Goal: Communication & Community: Answer question/provide support

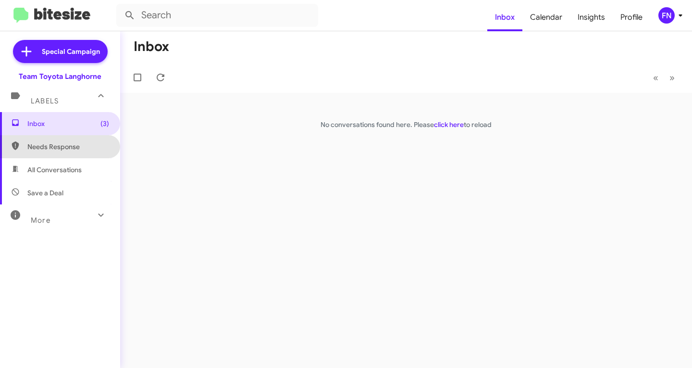
click at [97, 155] on span "Needs Response" at bounding box center [60, 146] width 120 height 23
type input "in:needs-response"
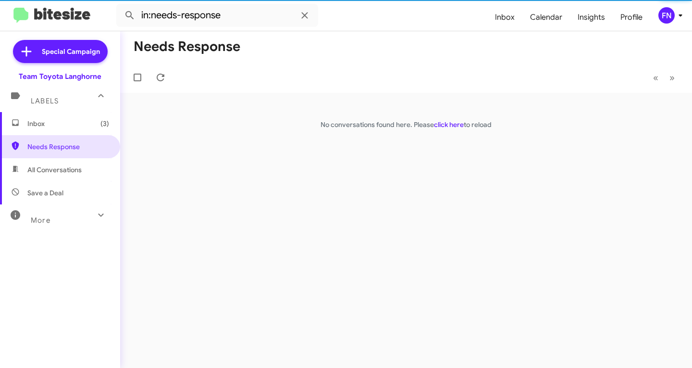
click at [653, 14] on button "FN" at bounding box center [665, 15] width 31 height 16
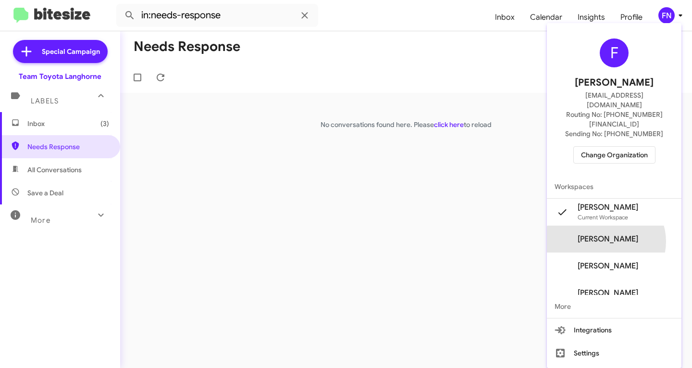
click at [616, 234] on span "Felicia Nazario's" at bounding box center [608, 239] width 61 height 10
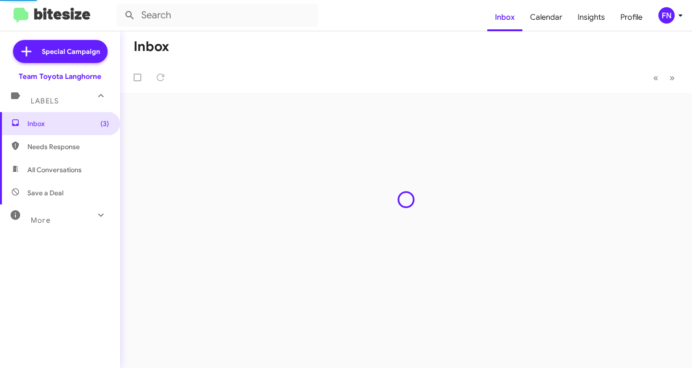
click at [86, 150] on span "Needs Response" at bounding box center [68, 147] width 82 height 10
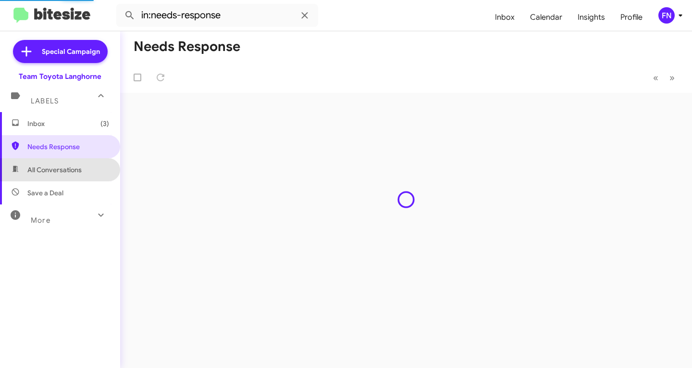
click at [85, 165] on span "All Conversations" at bounding box center [60, 169] width 120 height 23
type input "in:all-conversations"
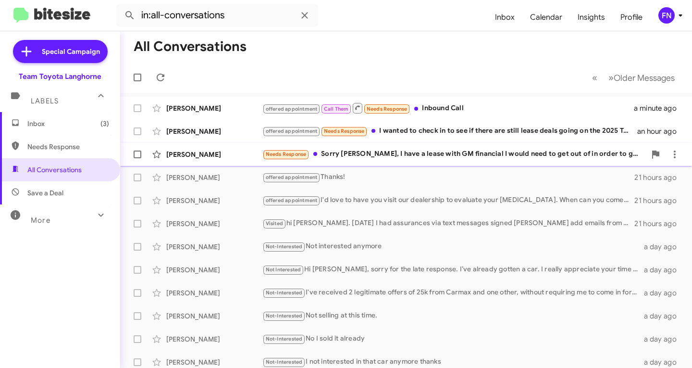
click at [205, 152] on div "[PERSON_NAME]" at bounding box center [214, 155] width 96 height 10
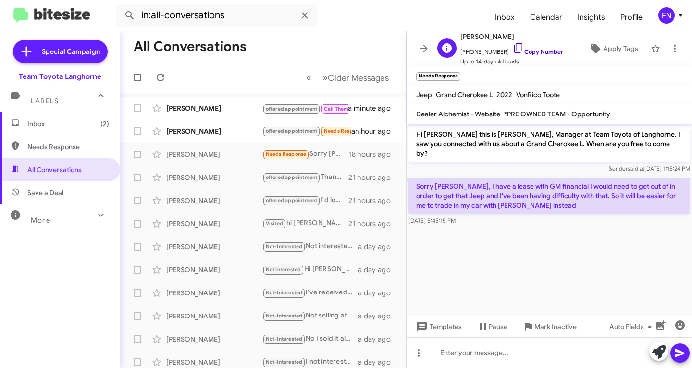
click at [527, 52] on link "Copy Number" at bounding box center [538, 51] width 50 height 7
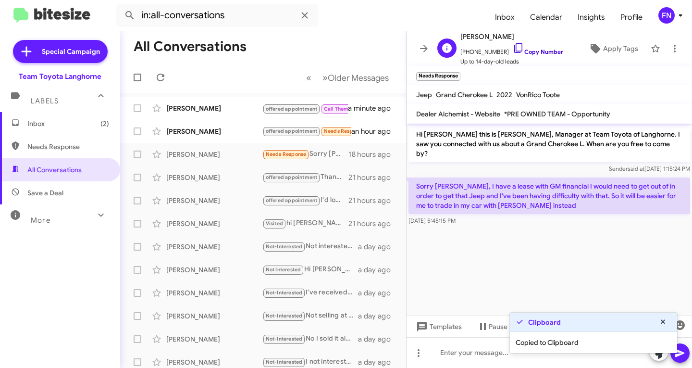
click at [527, 52] on link "Copy Number" at bounding box center [538, 51] width 50 height 7
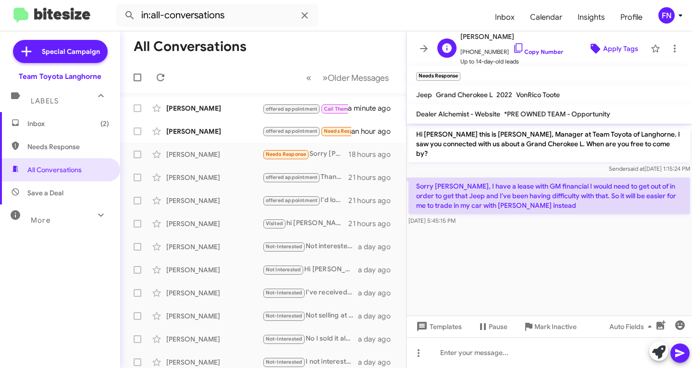
click at [607, 50] on span "Apply Tags" at bounding box center [620, 48] width 35 height 17
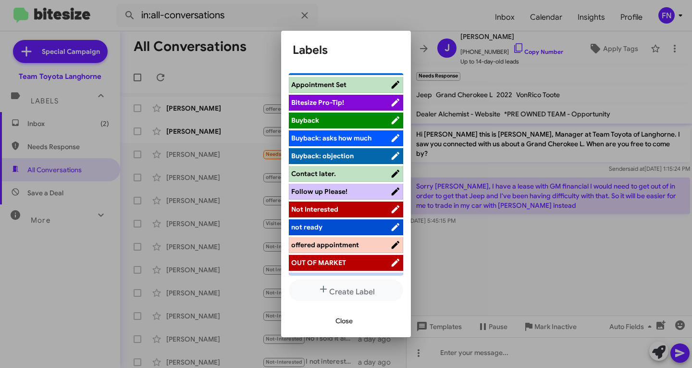
scroll to position [96, 0]
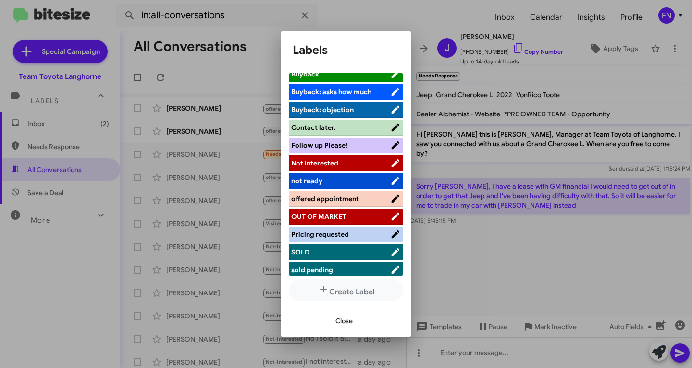
click at [333, 154] on ul "actively working ALREADY SOLD Hot Appointment Set Bitesize Pro-Tip! [PERSON_NAM…" at bounding box center [346, 174] width 114 height 202
click at [333, 160] on span "Not Interested" at bounding box center [314, 163] width 47 height 9
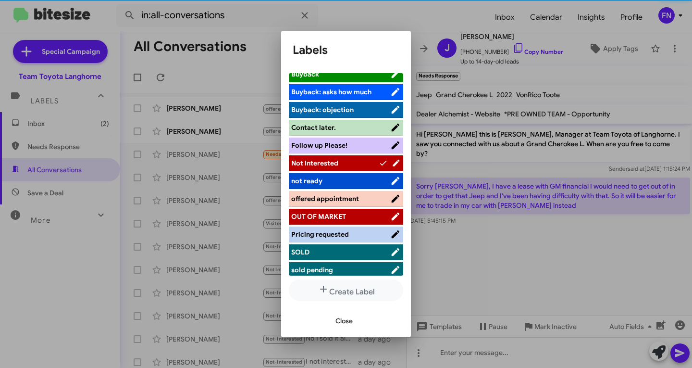
click at [347, 320] on span "Close" at bounding box center [344, 320] width 17 height 17
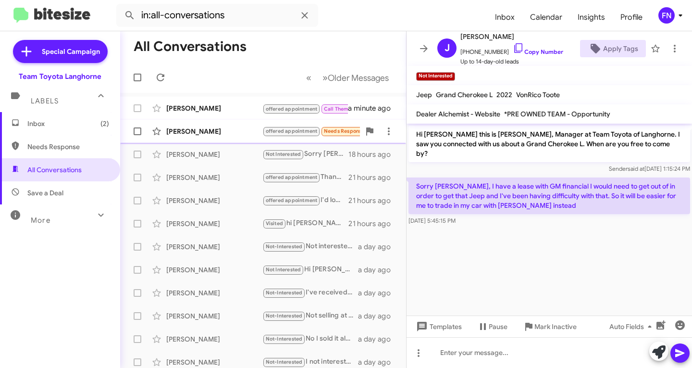
click at [192, 129] on div "[PERSON_NAME]" at bounding box center [214, 131] width 96 height 10
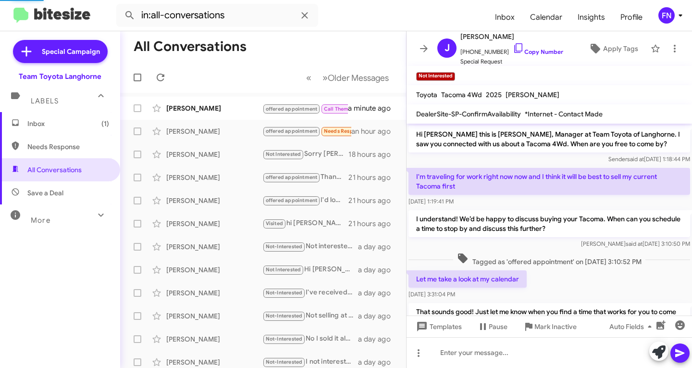
scroll to position [180, 0]
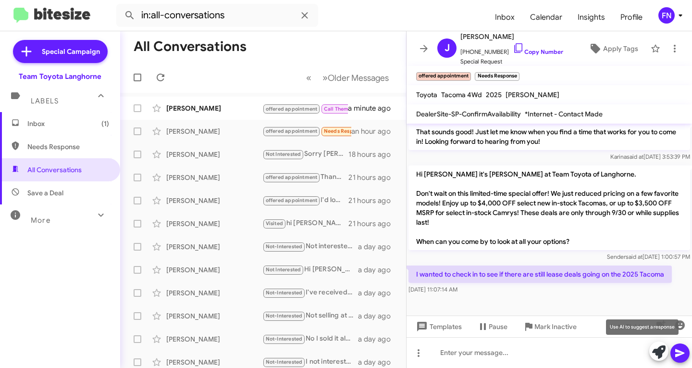
click at [656, 350] on icon at bounding box center [658, 351] width 13 height 13
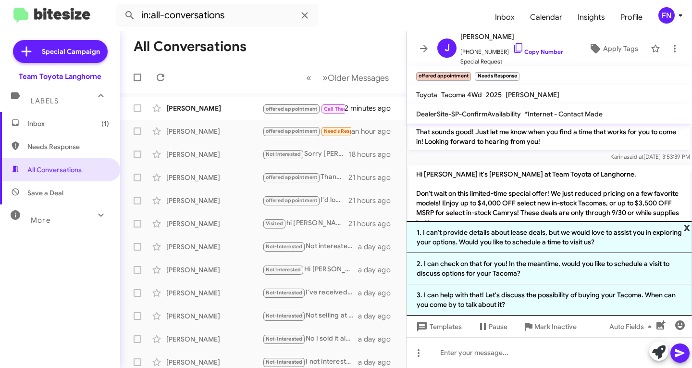
click at [689, 226] on span "x" at bounding box center [687, 227] width 6 height 12
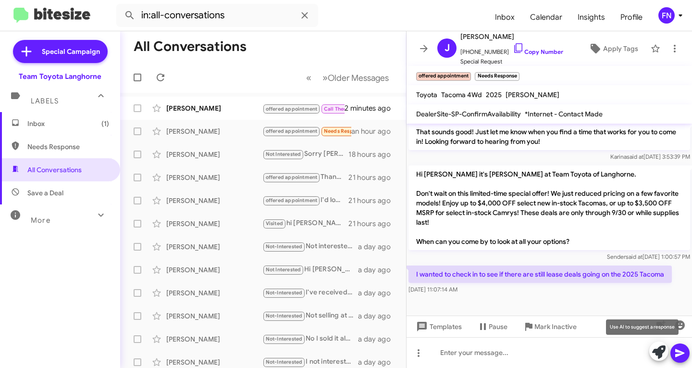
click at [662, 350] on icon at bounding box center [658, 351] width 13 height 13
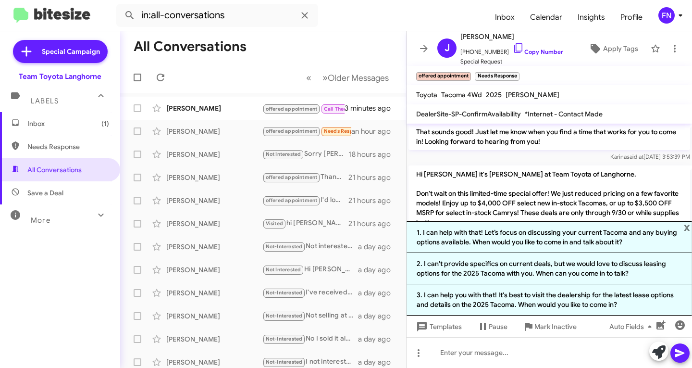
click at [691, 228] on li "1. I can help with that! Let’s focus on discussing your current Tacoma and any …" at bounding box center [550, 237] width 286 height 32
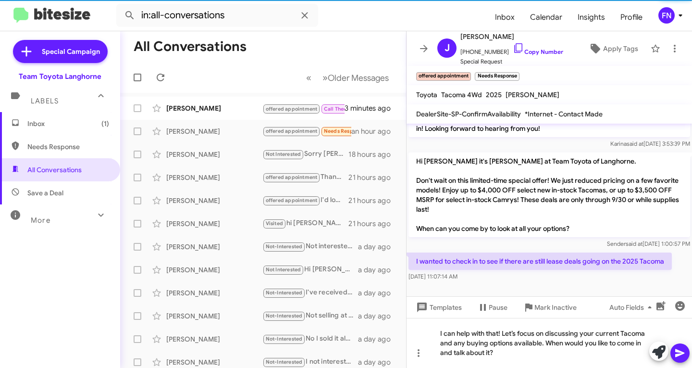
scroll to position [199, 0]
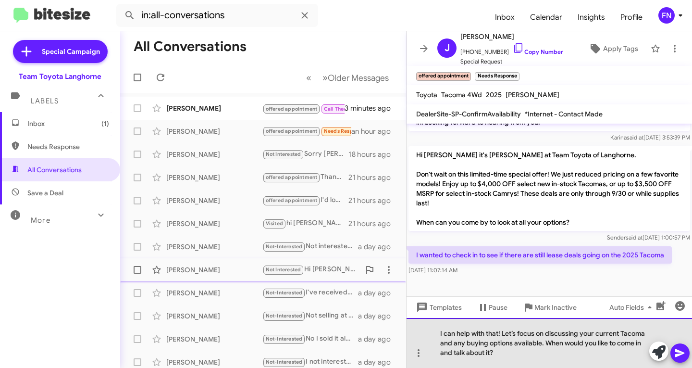
drag, startPoint x: 493, startPoint y: 355, endPoint x: 182, endPoint y: 260, distance: 325.3
click at [197, 263] on div "All Conversations « Previous » Next Older Messages [PERSON_NAME] offered appoin…" at bounding box center [406, 199] width 572 height 337
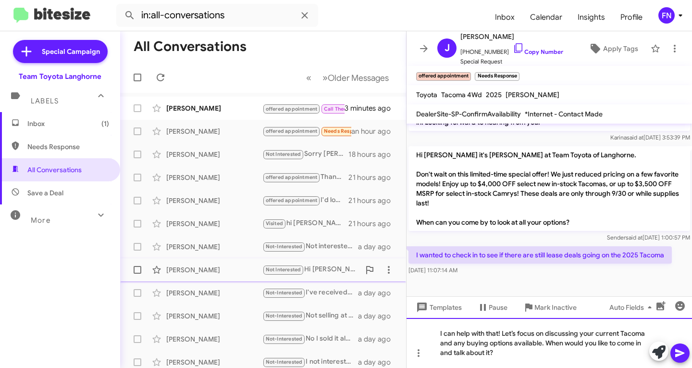
scroll to position [180, 0]
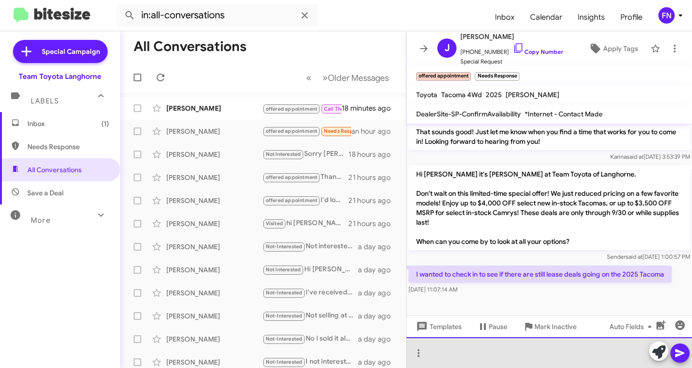
click at [528, 344] on div at bounding box center [550, 352] width 286 height 31
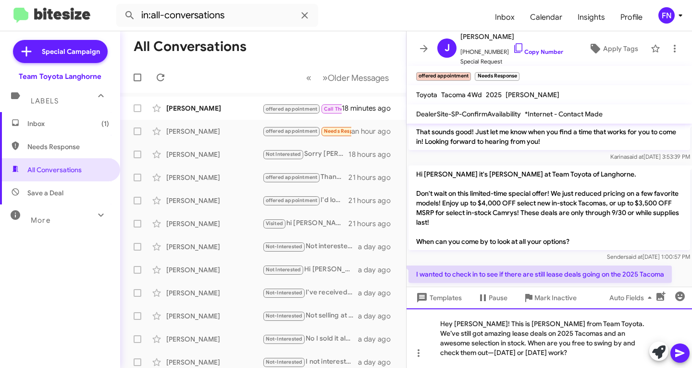
scroll to position [199, 0]
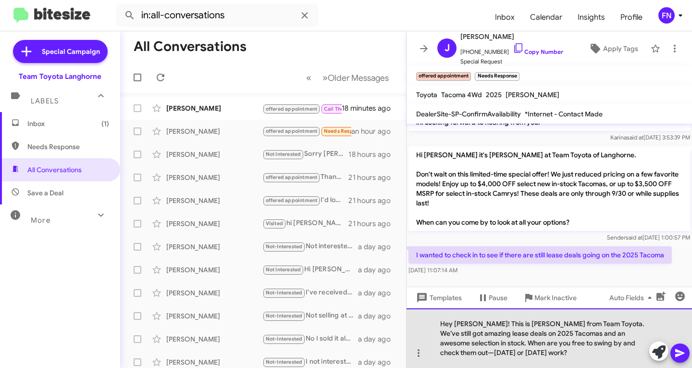
click at [436, 323] on div "Hey [PERSON_NAME]! This is [PERSON_NAME] from Team Toyota. We’ve still got amaz…" at bounding box center [550, 338] width 286 height 60
drag, startPoint x: 569, startPoint y: 325, endPoint x: 473, endPoint y: 323, distance: 96.2
click at [473, 323] on div "Hey [PERSON_NAME]! This is [PERSON_NAME] from Team Toyota. We’ve still got amaz…" at bounding box center [550, 338] width 286 height 60
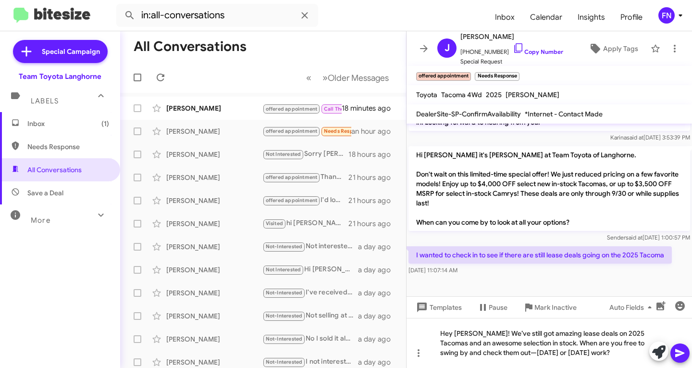
click at [675, 346] on span at bounding box center [680, 352] width 12 height 19
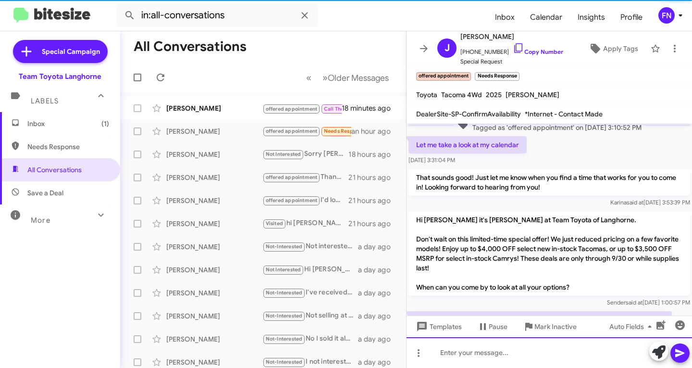
scroll to position [234, 0]
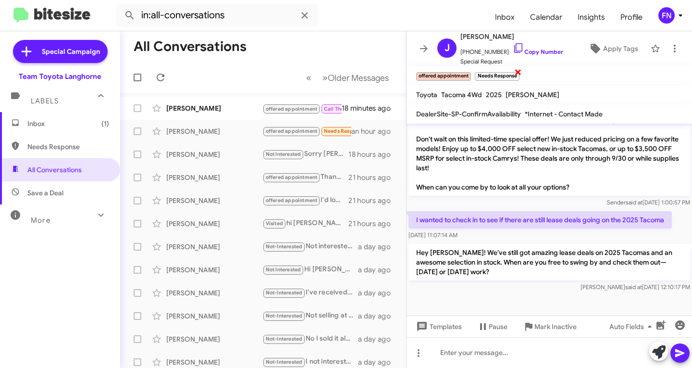
click at [516, 73] on span "×" at bounding box center [518, 72] width 8 height 12
click at [180, 126] on div "[PERSON_NAME] offered appointment Call Them Needs Response Inbound Call 18 minu…" at bounding box center [263, 131] width 271 height 19
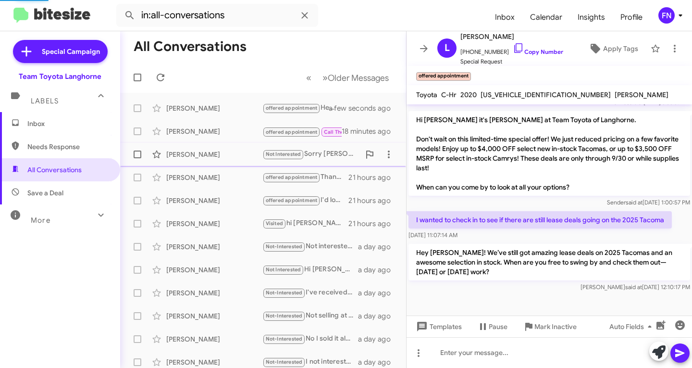
scroll to position [175, 0]
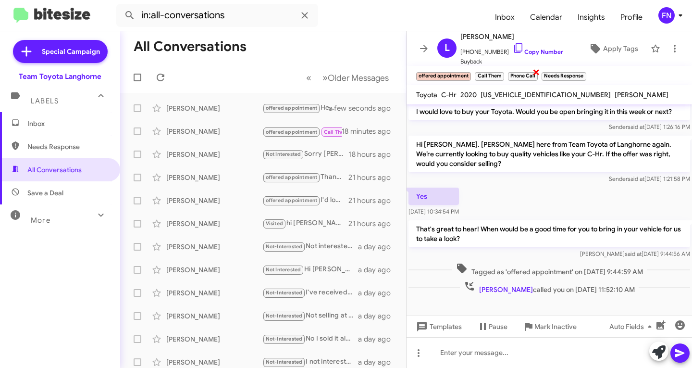
click at [533, 73] on span "×" at bounding box center [537, 72] width 8 height 12
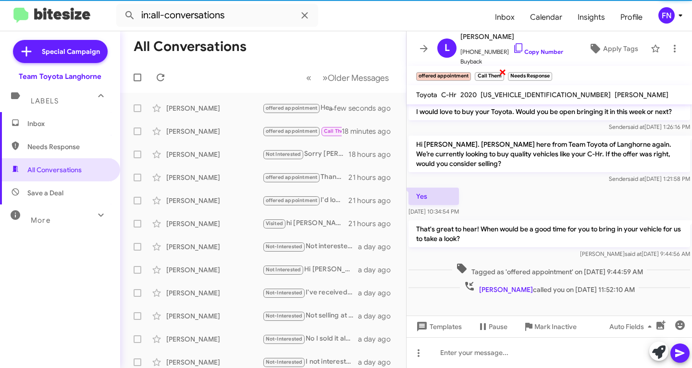
click at [498, 72] on small "Call Them" at bounding box center [489, 76] width 29 height 9
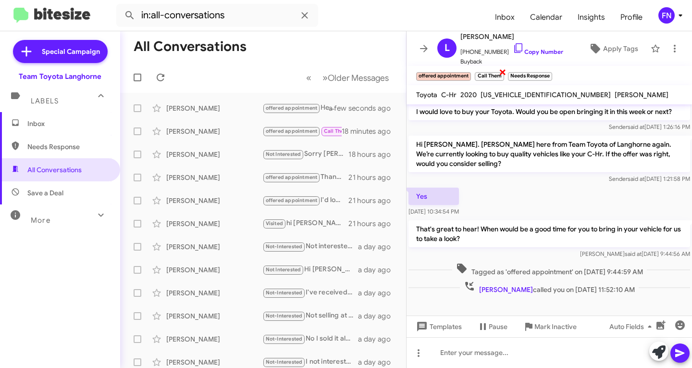
click at [503, 71] on span "×" at bounding box center [503, 72] width 8 height 12
click at [518, 75] on span "×" at bounding box center [518, 72] width 8 height 12
click at [520, 55] on span "[PHONE_NUMBER] Copy Number" at bounding box center [512, 49] width 103 height 14
click at [513, 44] on icon at bounding box center [519, 48] width 12 height 12
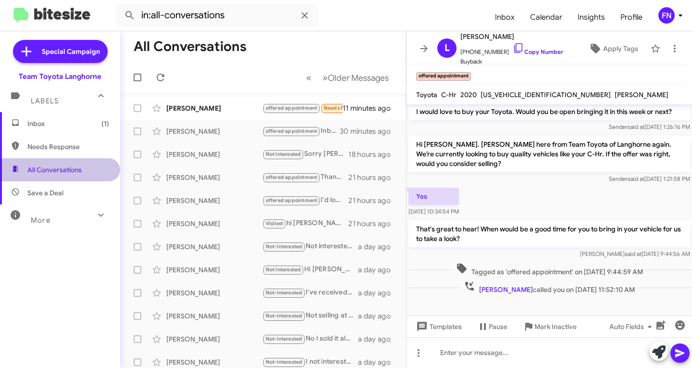
click at [60, 160] on span "All Conversations" at bounding box center [60, 169] width 120 height 23
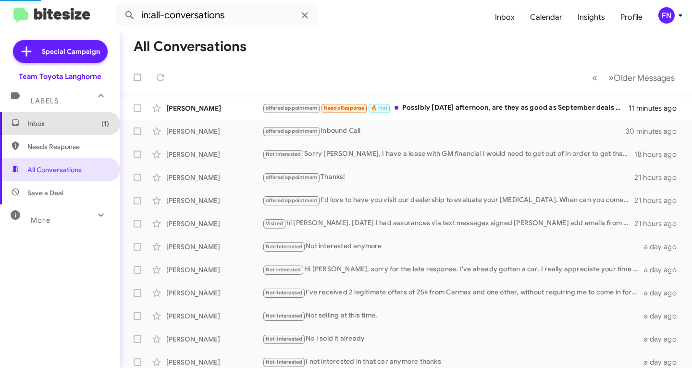
click at [68, 122] on span "Inbox (1)" at bounding box center [68, 124] width 82 height 10
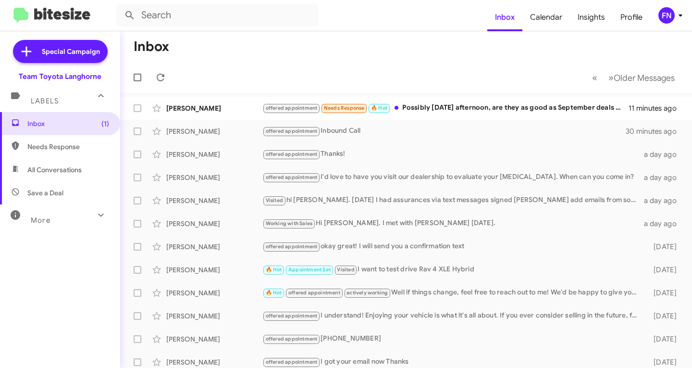
click at [436, 94] on mat-action-list "[PERSON_NAME] offered appointment Needs Response 🔥 Hot Possibly [DATE] afternoo…" at bounding box center [406, 325] width 572 height 465
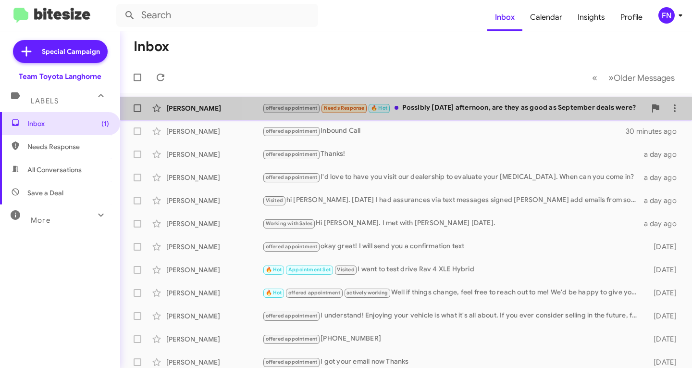
click at [445, 111] on div "offered appointment Needs Response 🔥 Hot Possibly [DATE] afternoon, are they as…" at bounding box center [454, 107] width 384 height 11
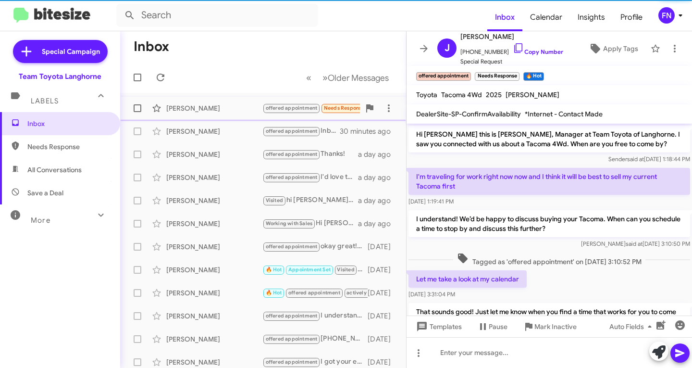
scroll to position [250, 0]
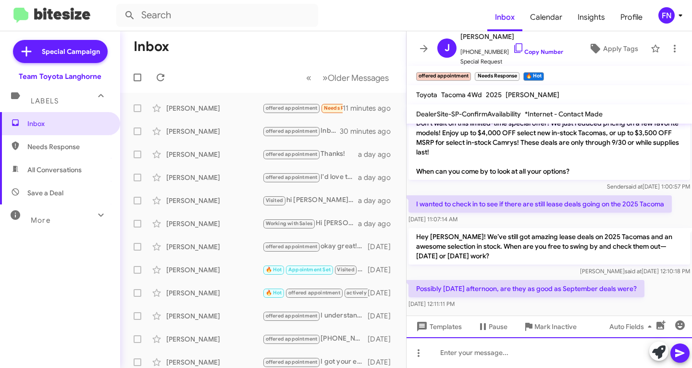
click at [606, 348] on div at bounding box center [550, 352] width 286 height 31
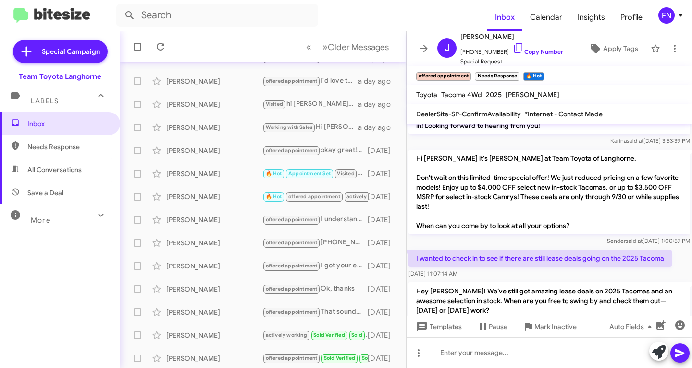
scroll to position [269, 0]
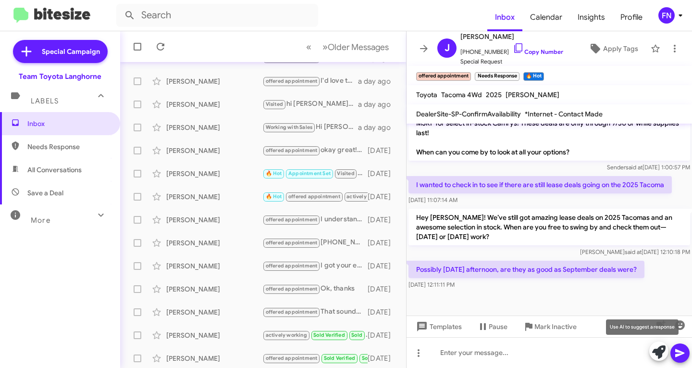
click at [661, 350] on icon at bounding box center [658, 351] width 13 height 13
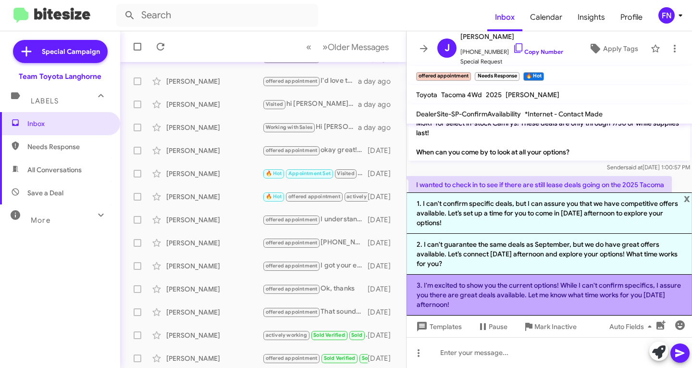
click at [528, 301] on li "3. I'm excited to show you the current options! While I can't confirm specifics…" at bounding box center [550, 295] width 286 height 41
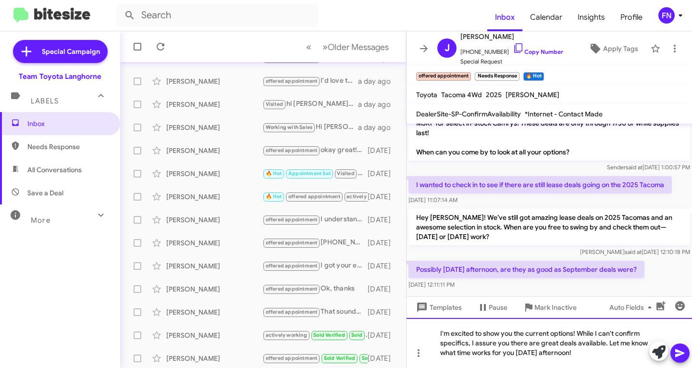
drag, startPoint x: 574, startPoint y: 337, endPoint x: 581, endPoint y: 335, distance: 7.0
click at [575, 337] on div "I'm excited to show you the current options! While I can't confirm specifics, I…" at bounding box center [550, 343] width 286 height 50
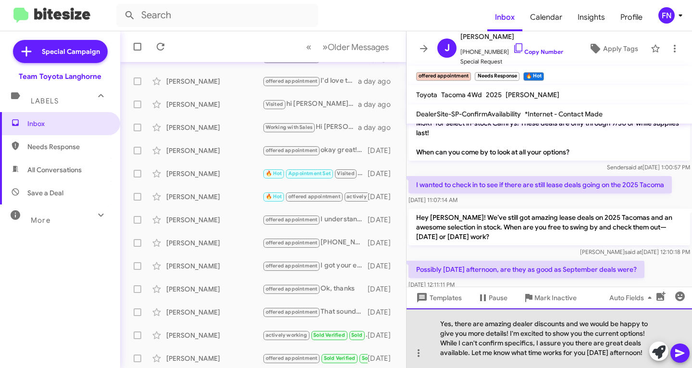
drag, startPoint x: 470, startPoint y: 341, endPoint x: 432, endPoint y: 330, distance: 40.0
click at [432, 330] on div "Yes, there are amazing dealer discounts and we would be happy to give you more …" at bounding box center [550, 338] width 286 height 60
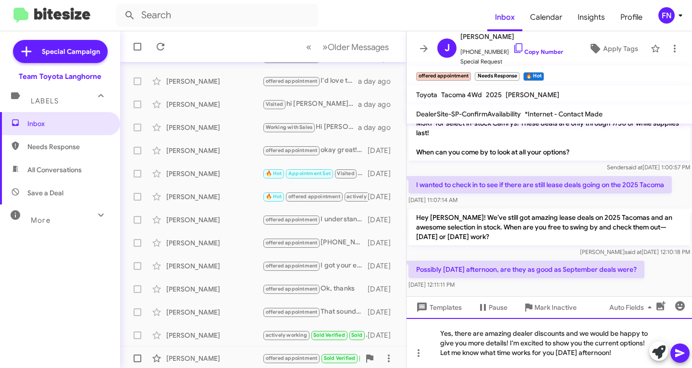
drag, startPoint x: 624, startPoint y: 355, endPoint x: 345, endPoint y: 366, distance: 279.5
click at [345, 366] on div "Inbox « Previous » Next Older Messages [PERSON_NAME] offered appointment Needs …" at bounding box center [406, 199] width 572 height 337
click at [562, 334] on div "Yes, there are amazing dealer discounts and we would be happy to give you more …" at bounding box center [550, 343] width 286 height 50
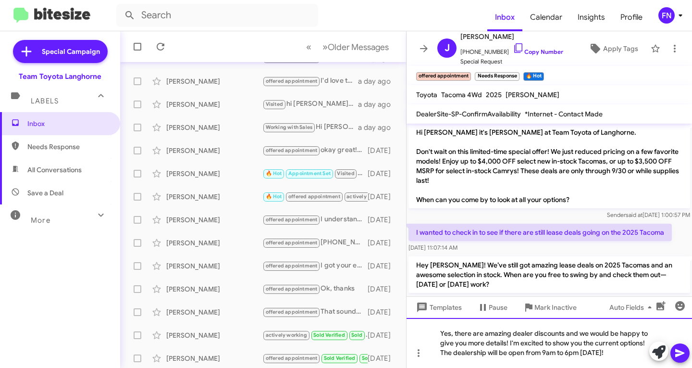
scroll to position [221, 0]
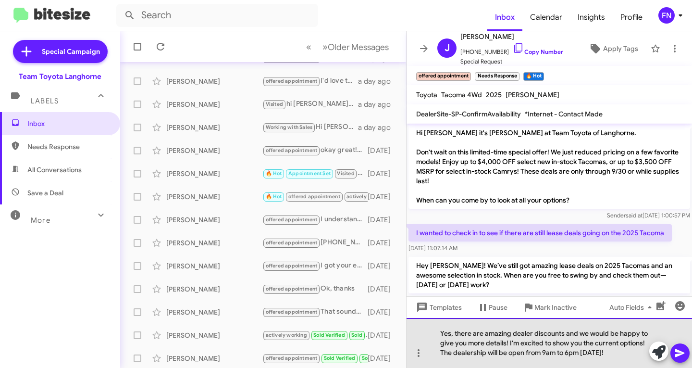
click at [452, 332] on div "Yes, there are amazing dealer discounts and we would be happy to give you more …" at bounding box center [550, 343] width 286 height 50
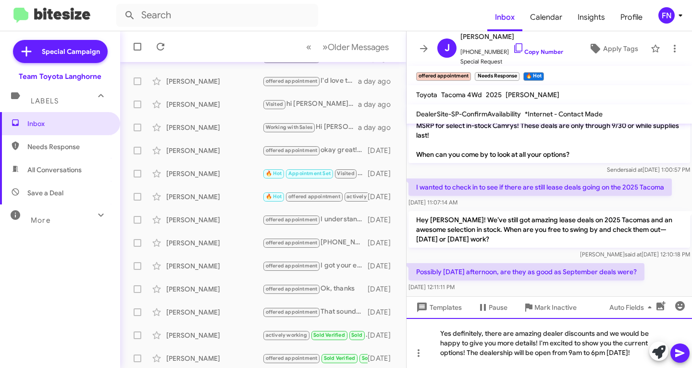
scroll to position [288, 0]
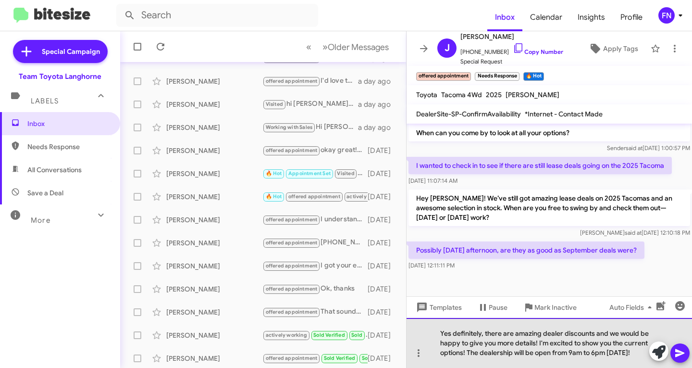
click at [549, 334] on div "Yes definitely, there are amazing dealer discounts and we would be happy to giv…" at bounding box center [550, 343] width 286 height 50
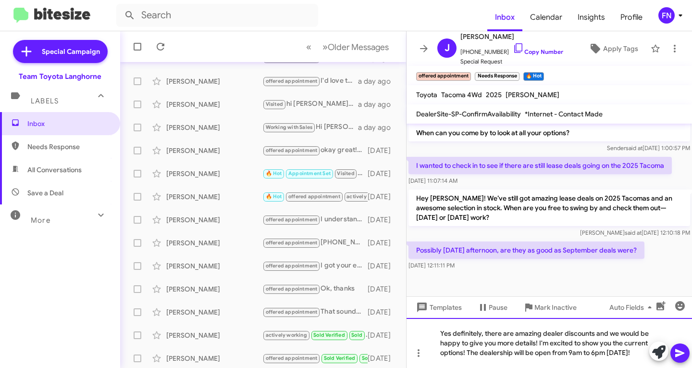
click at [561, 334] on div "Yes definitely, there are amazing dealer discounts and we would be happy to giv…" at bounding box center [550, 343] width 286 height 50
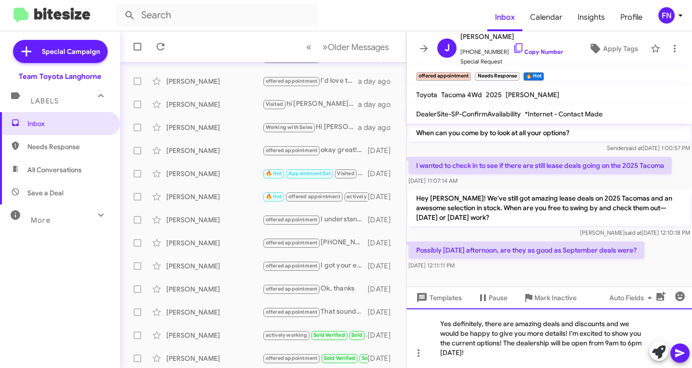
click at [605, 325] on div "Yes definitely, there are amazing deals and discounts and we would be happy to …" at bounding box center [550, 338] width 286 height 60
click at [576, 333] on div "Yes definitely, there are amazing deals and discounts still going on. We would …" at bounding box center [550, 338] width 286 height 60
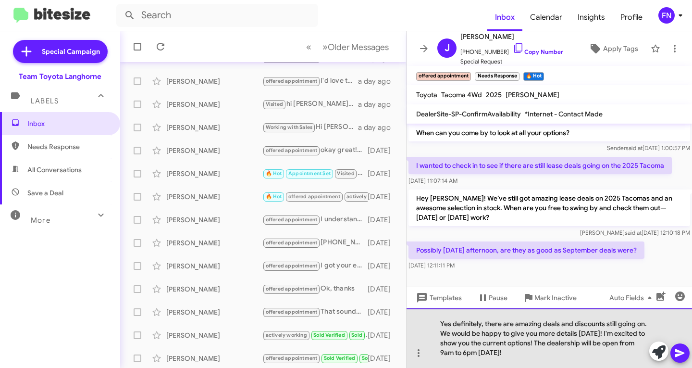
drag, startPoint x: 545, startPoint y: 341, endPoint x: 613, endPoint y: 331, distance: 69.0
click at [613, 331] on div "Yes definitely, there are amazing deals and discounts still going on. We would …" at bounding box center [550, 338] width 286 height 60
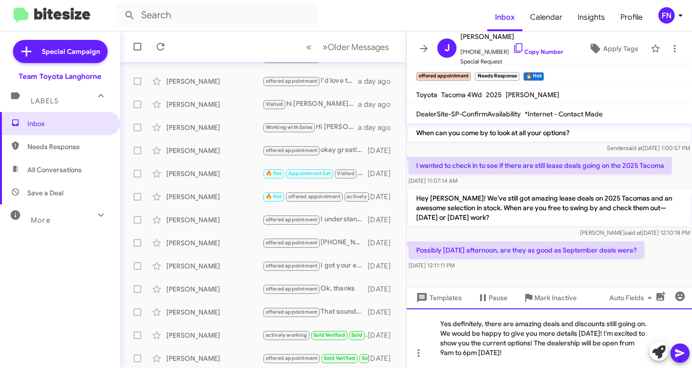
copy div "I'm excited to show you the current options!"
click at [651, 325] on div "Yes definitely, there are amazing deals and discounts still going on. We would …" at bounding box center [550, 338] width 286 height 60
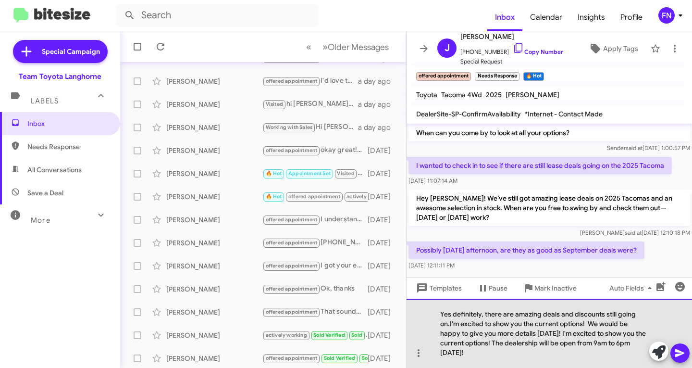
drag, startPoint x: 450, startPoint y: 326, endPoint x: 512, endPoint y: 333, distance: 61.5
click at [450, 326] on div "Yes definitely, there are amazing deals and discounts still going on.I'm excite…" at bounding box center [550, 333] width 286 height 69
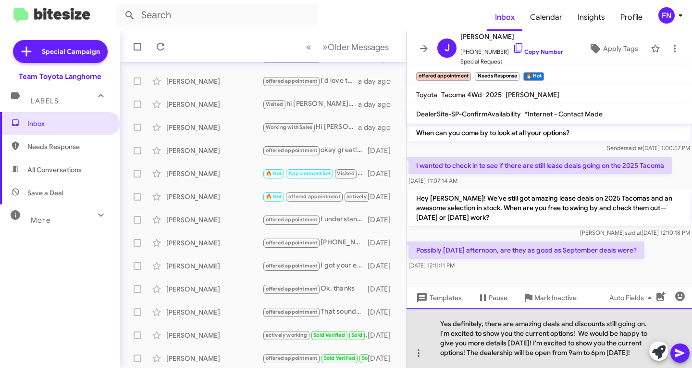
drag, startPoint x: 543, startPoint y: 333, endPoint x: 580, endPoint y: 325, distance: 38.4
click at [580, 325] on div "Yes definitely, there are amazing deals and discounts still going on. I'm excit…" at bounding box center [550, 338] width 286 height 60
click at [513, 351] on div "Yes definitely, there are amazing deals and discounts still going on. I'm excit…" at bounding box center [550, 338] width 286 height 60
drag, startPoint x: 492, startPoint y: 344, endPoint x: 544, endPoint y: 334, distance: 53.4
click at [544, 334] on div "Yes definitely, there are amazing deals and discounts still going on. I'm excit…" at bounding box center [550, 338] width 286 height 60
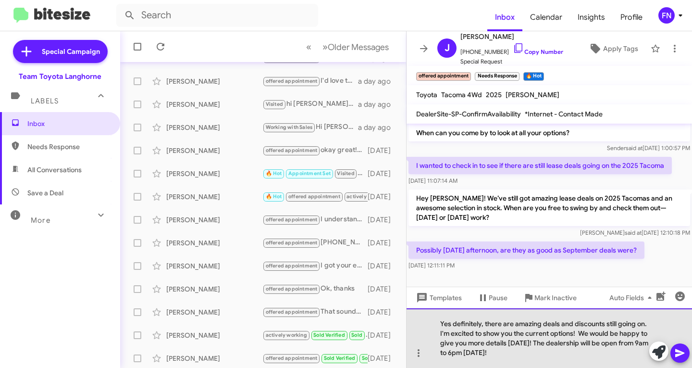
drag, startPoint x: 524, startPoint y: 354, endPoint x: 477, endPoint y: 365, distance: 49.0
click at [477, 365] on div "Yes definitely, there are amazing deals and discounts still going on. I'm excit…" at bounding box center [550, 338] width 286 height 60
drag, startPoint x: 468, startPoint y: 345, endPoint x: 590, endPoint y: 332, distance: 122.7
click at [590, 332] on div "Yes definitely, there are amazing deals and discounts still going on. I'm excit…" at bounding box center [550, 338] width 286 height 60
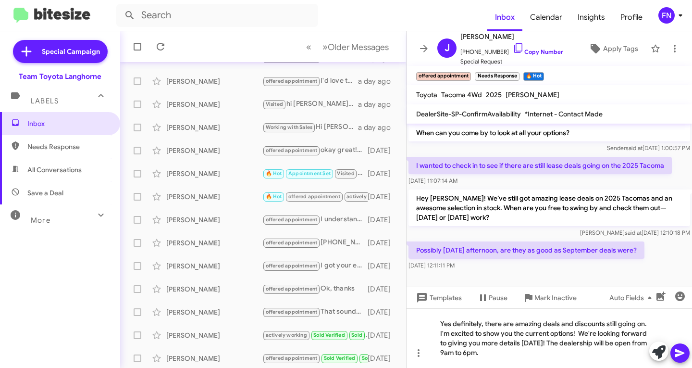
click at [683, 352] on icon at bounding box center [679, 353] width 9 height 8
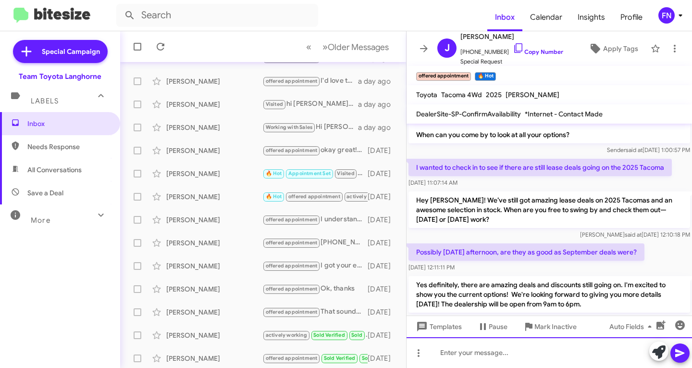
scroll to position [324, 0]
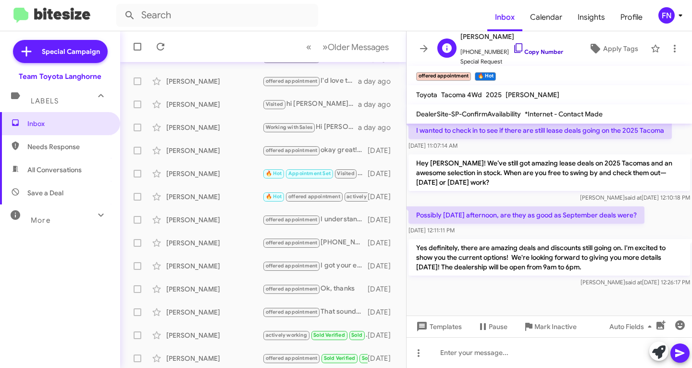
click at [522, 54] on link "Copy Number" at bounding box center [538, 51] width 50 height 7
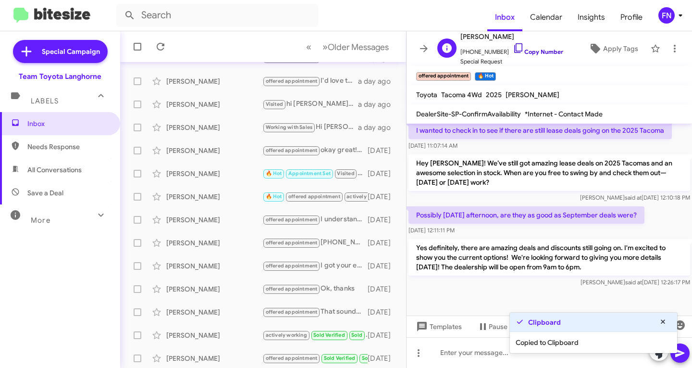
click at [522, 54] on link "Copy Number" at bounding box center [538, 51] width 50 height 7
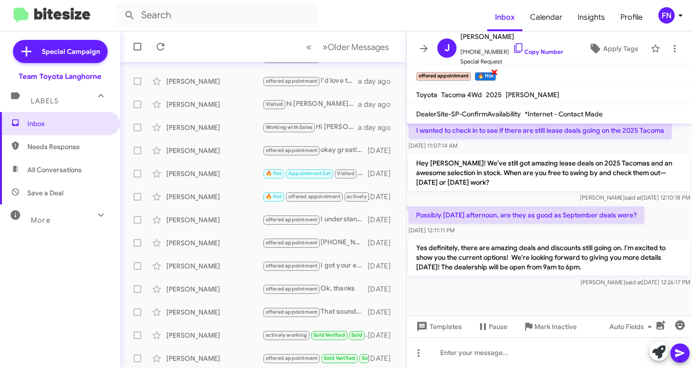
click at [493, 72] on span "×" at bounding box center [495, 72] width 8 height 12
click at [65, 172] on span "All Conversations" at bounding box center [54, 170] width 54 height 10
type input "in:all-conversations"
